Goal: Navigation & Orientation: Find specific page/section

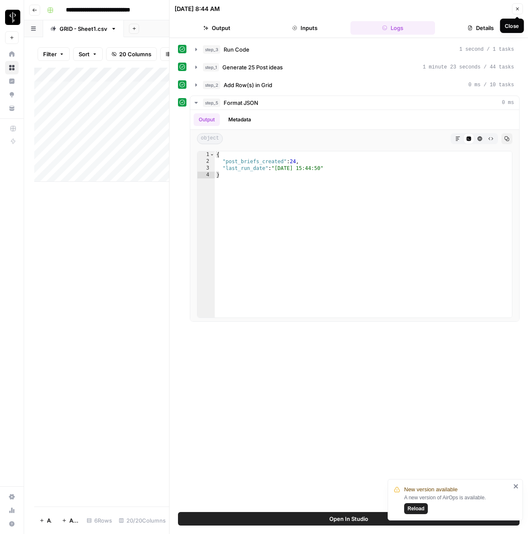
click at [520, 7] on icon "button" at bounding box center [517, 8] width 5 height 5
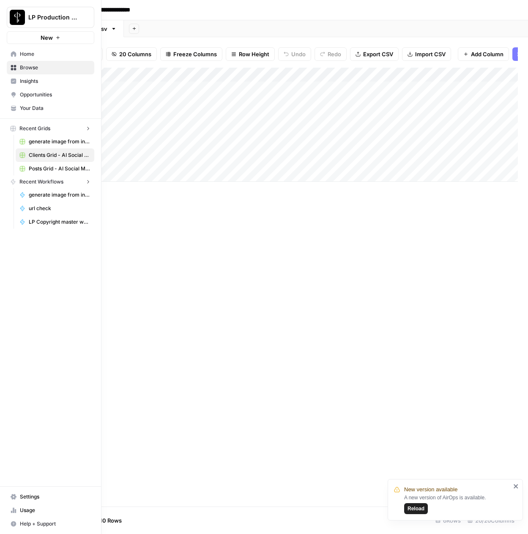
click at [12, 495] on icon at bounding box center [14, 496] width 6 height 5
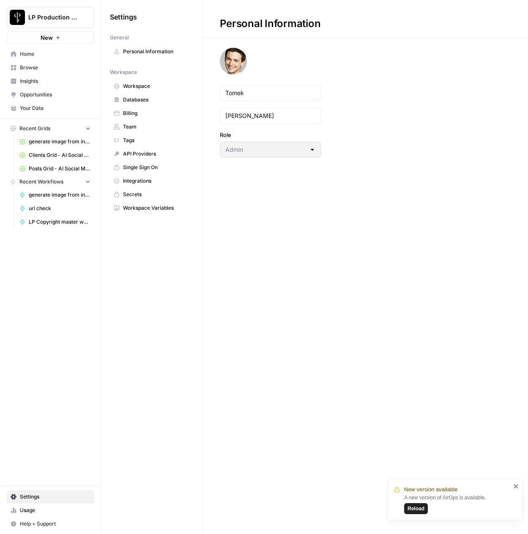
click at [146, 203] on link "Workspace Variables" at bounding box center [152, 208] width 84 height 14
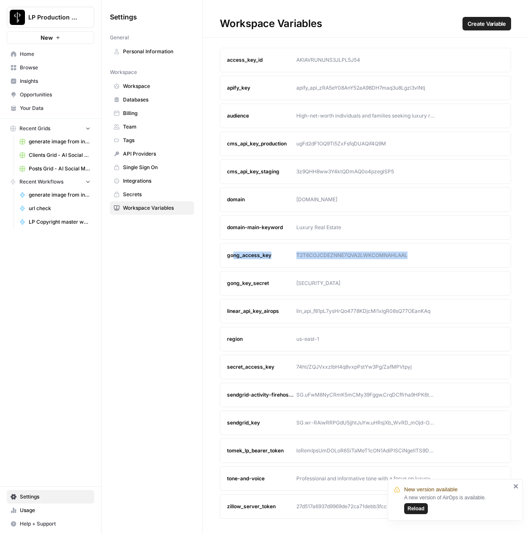
drag, startPoint x: 234, startPoint y: 255, endPoint x: 235, endPoint y: 273, distance: 18.3
click at [235, 273] on section "access_key_id AKIAVRUNUNS3JLPL5J54 Edit Delete apify_key apify_api_zRA5eY08AnY5…" at bounding box center [365, 283] width 291 height 471
click at [238, 311] on div "linear_api_key_airops" at bounding box center [261, 312] width 69 height 8
click at [77, 25] on button "LP Production Workloads" at bounding box center [51, 17] width 88 height 21
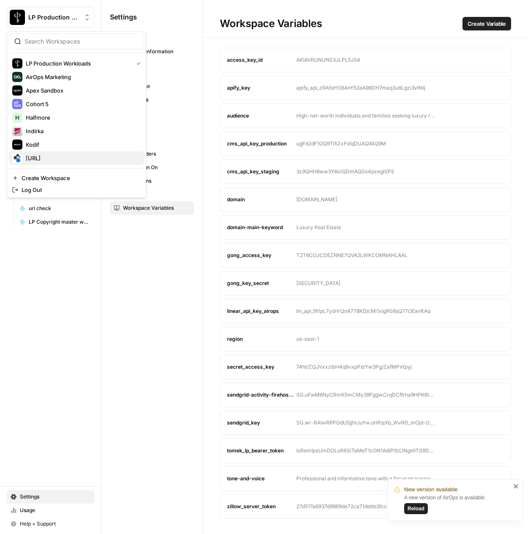
click at [35, 155] on span "[URL]" at bounding box center [82, 158] width 112 height 8
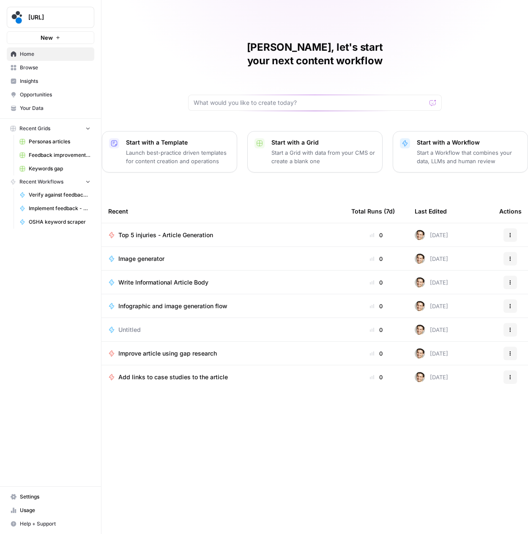
click at [31, 493] on span "Settings" at bounding box center [55, 497] width 71 height 8
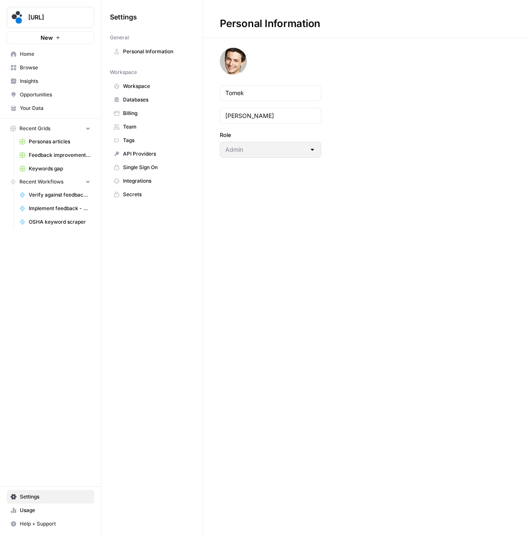
click at [128, 198] on link "Secrets" at bounding box center [152, 195] width 84 height 14
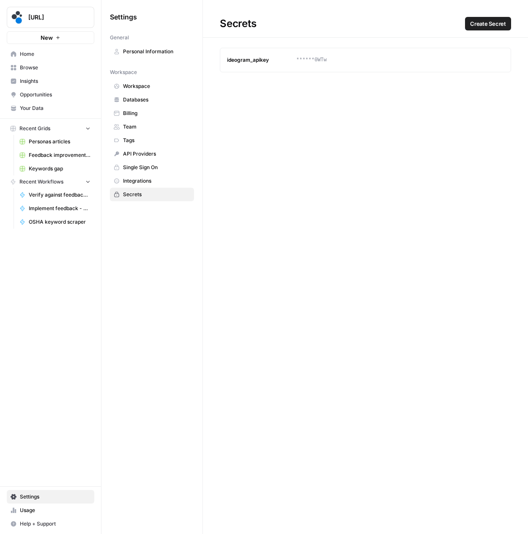
click at [27, 108] on span "Your Data" at bounding box center [55, 108] width 71 height 8
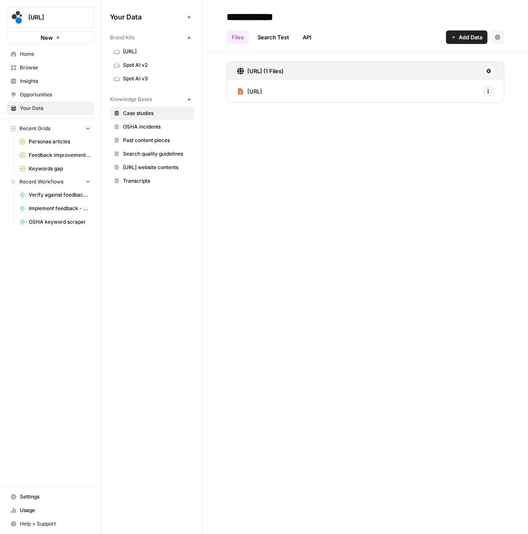
click at [190, 40] on icon "button" at bounding box center [189, 38] width 5 height 5
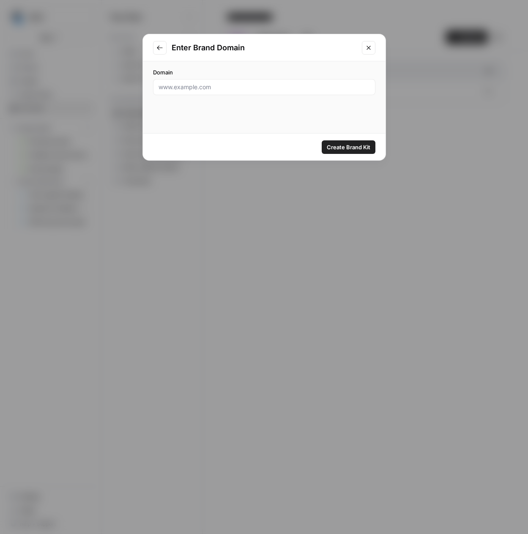
click at [371, 46] on icon "Close modal" at bounding box center [368, 47] width 7 height 7
